Goal: Task Accomplishment & Management: Manage account settings

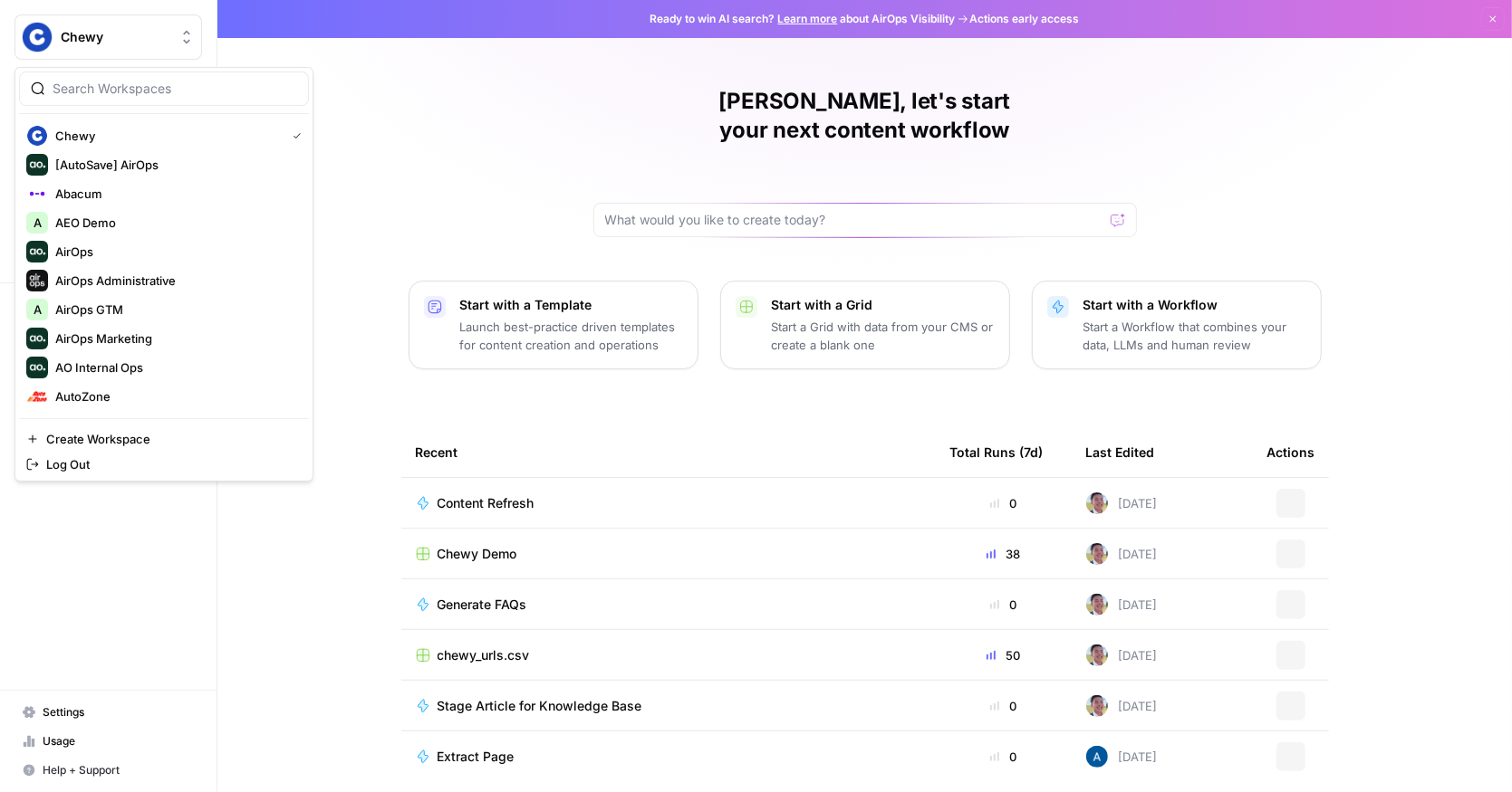
click at [94, 28] on span "Chewy" at bounding box center [115, 37] width 110 height 18
click at [439, 227] on div "[PERSON_NAME], let's start your next content workflow Start with a Template Lau…" at bounding box center [864, 431] width 1295 height 862
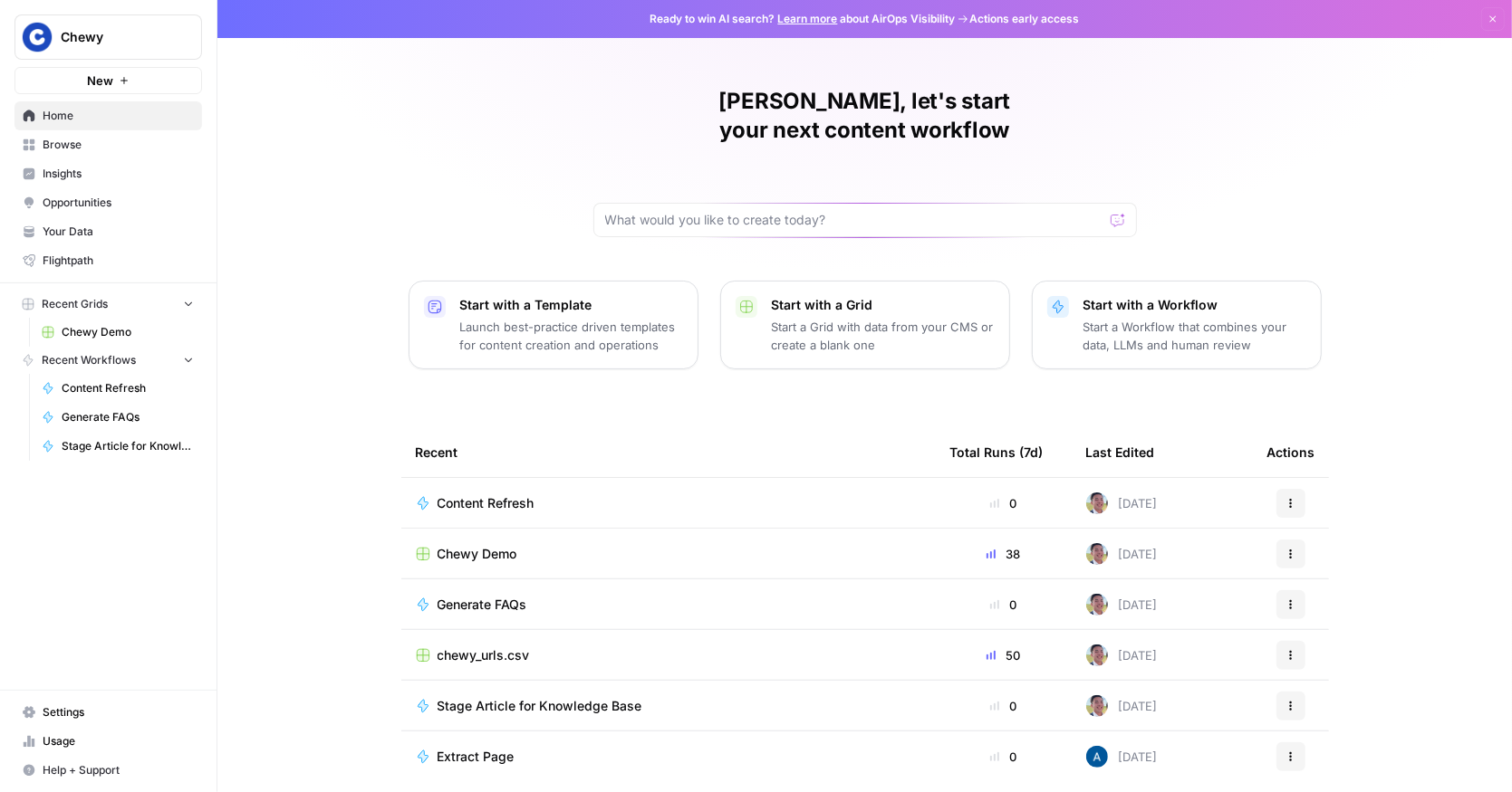
click at [56, 712] on span "Settings" at bounding box center [118, 713] width 151 height 16
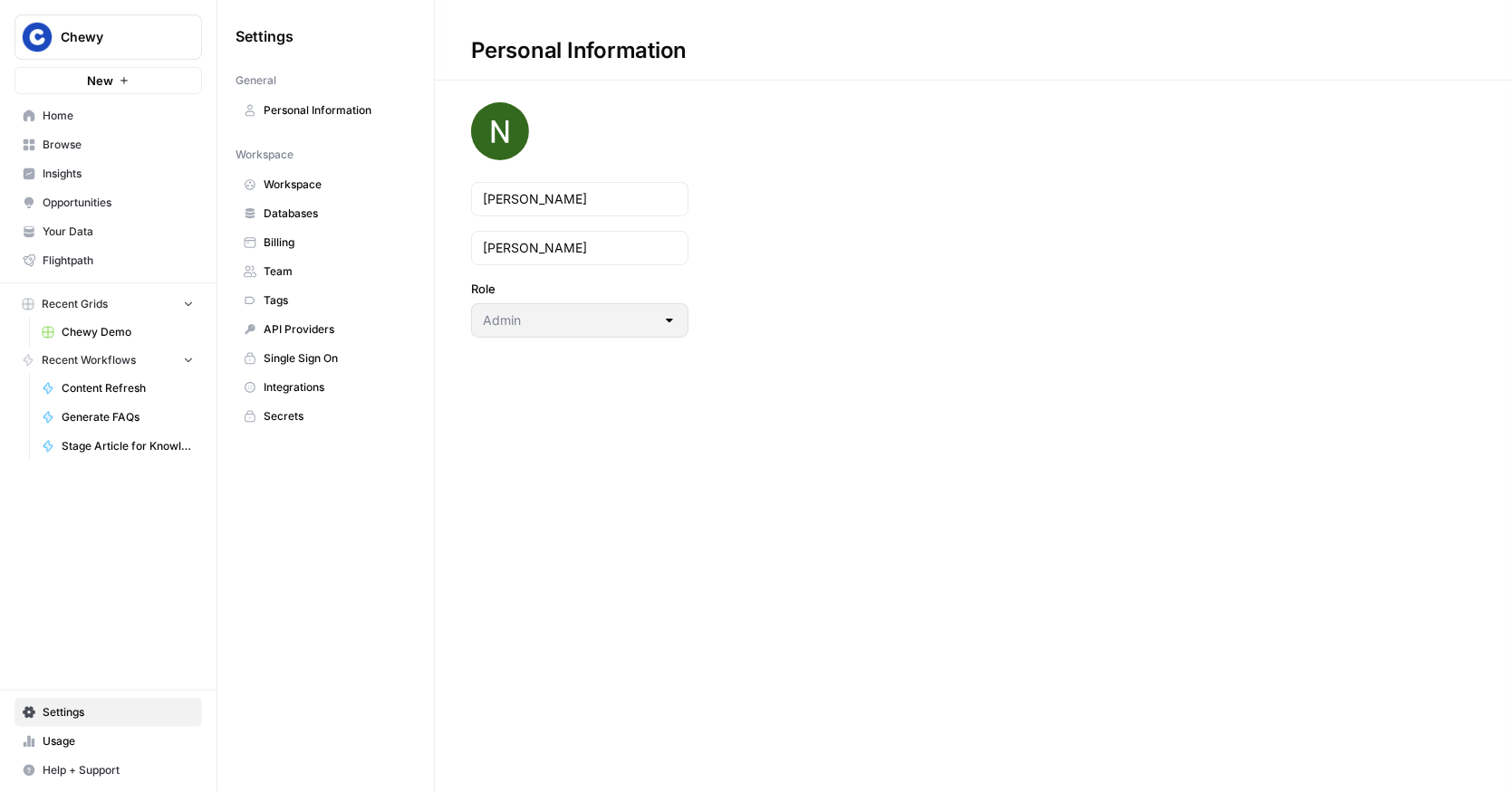
click at [285, 270] on span "Team" at bounding box center [336, 271] width 144 height 16
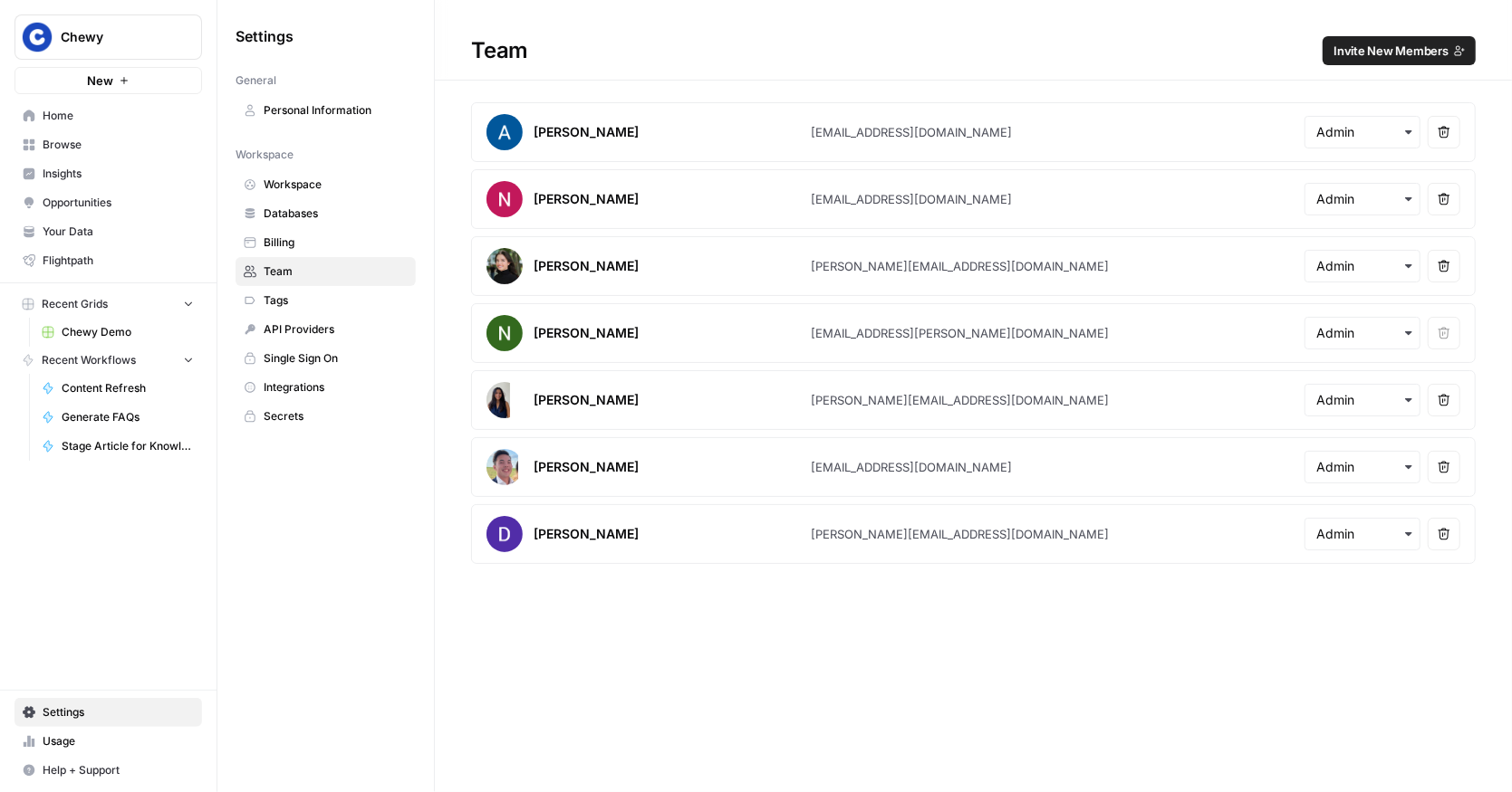
click at [1404, 129] on icon "button" at bounding box center [1408, 131] width 14 height 14
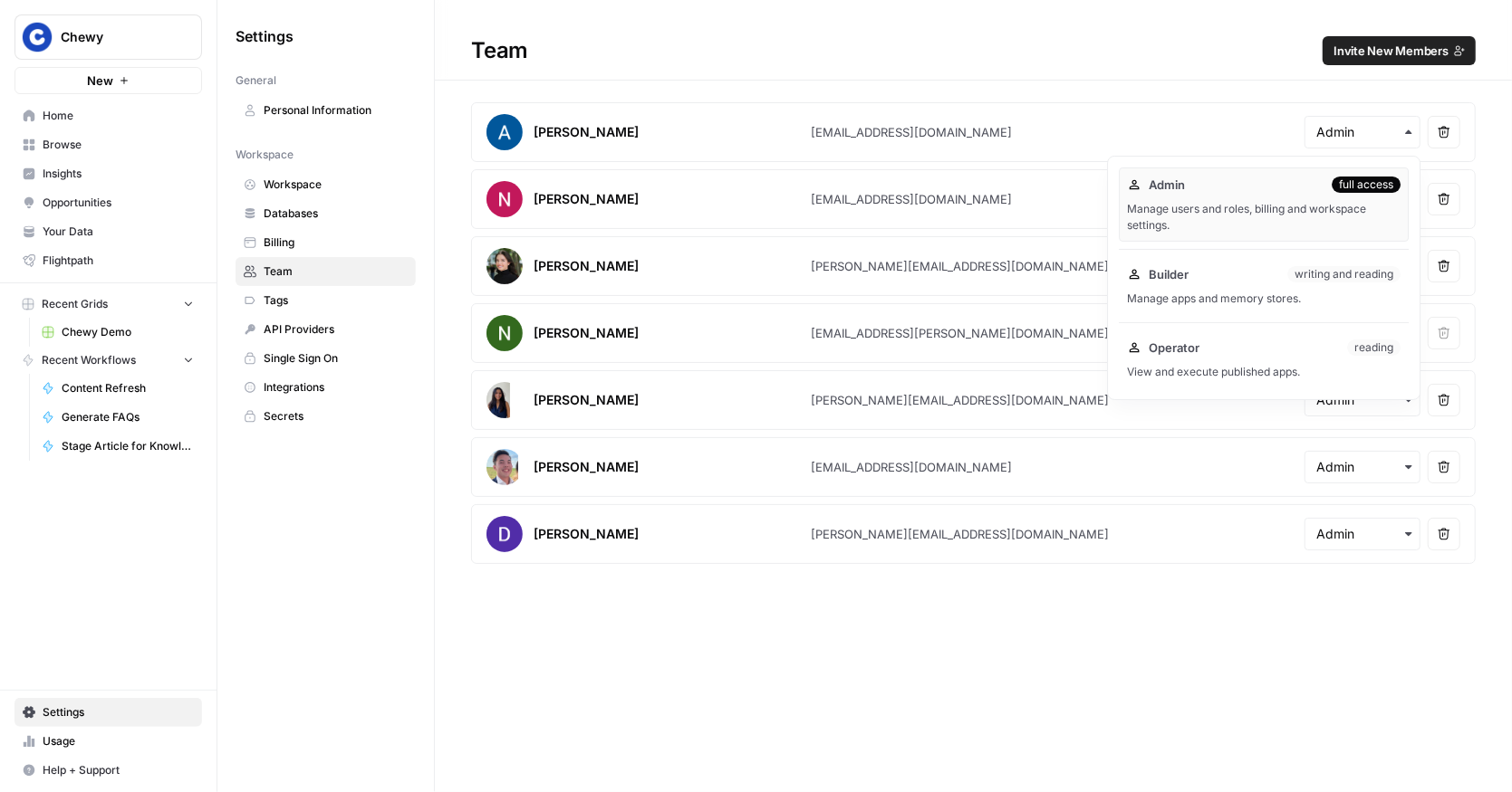
click at [791, 78] on h1 "Team Invite New Members" at bounding box center [973, 40] width 1077 height 80
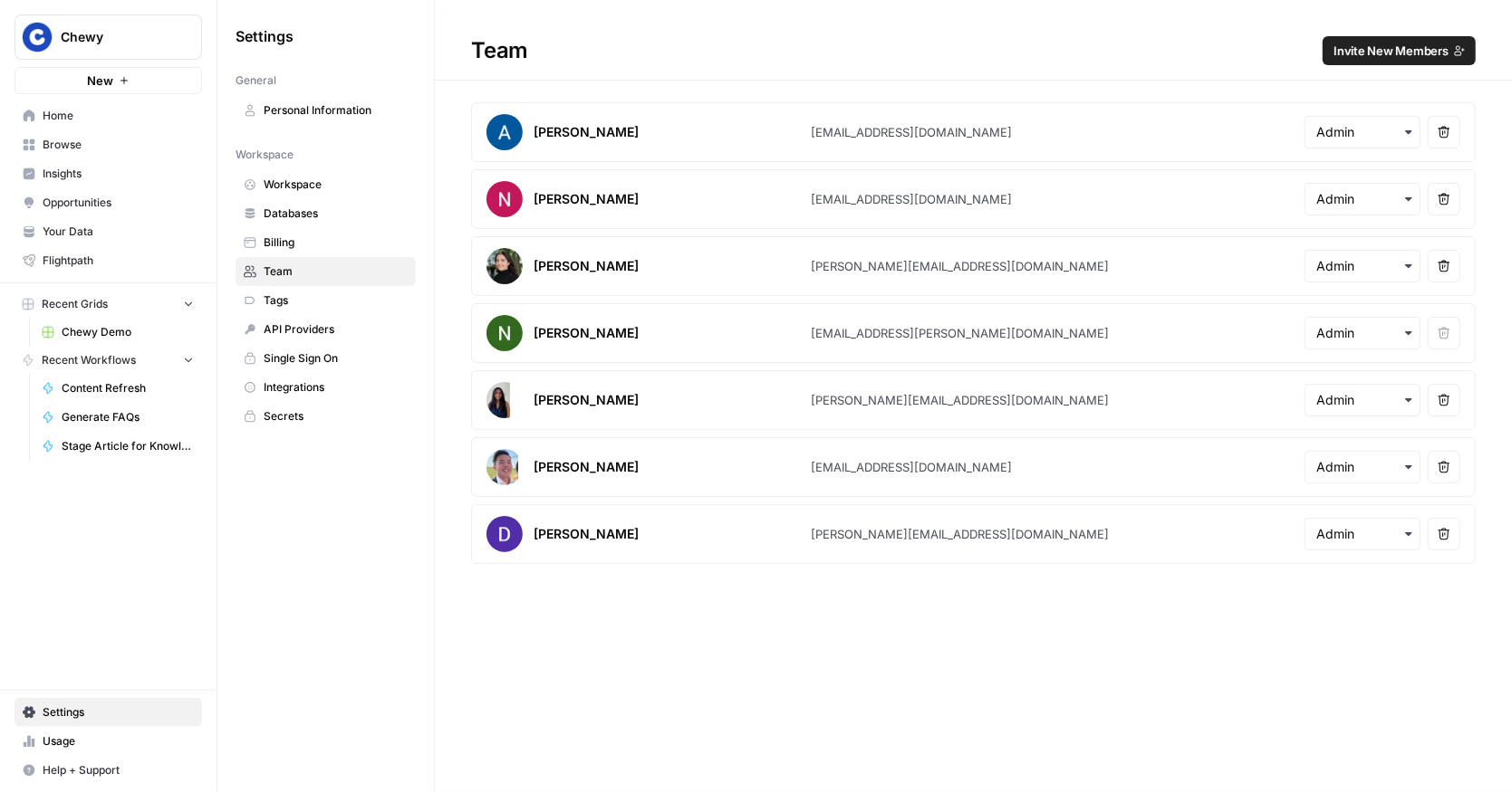
click at [701, 51] on div "Team Invite New Members" at bounding box center [973, 50] width 1077 height 29
